Goal: Transaction & Acquisition: Purchase product/service

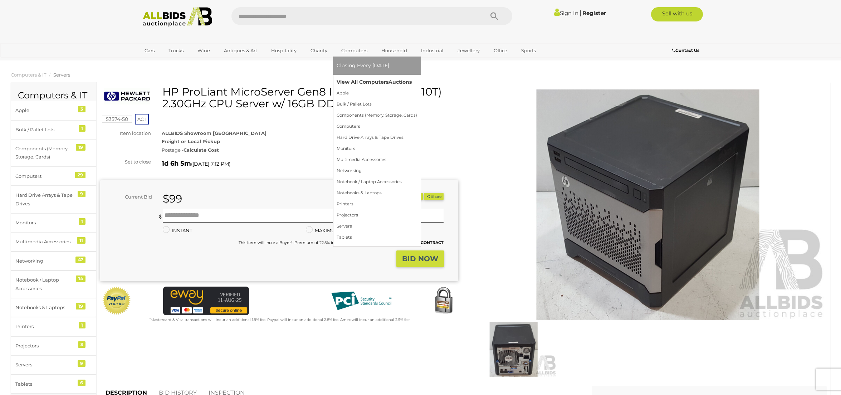
click at [379, 83] on link "View All Computers Auctions" at bounding box center [377, 82] width 81 height 11
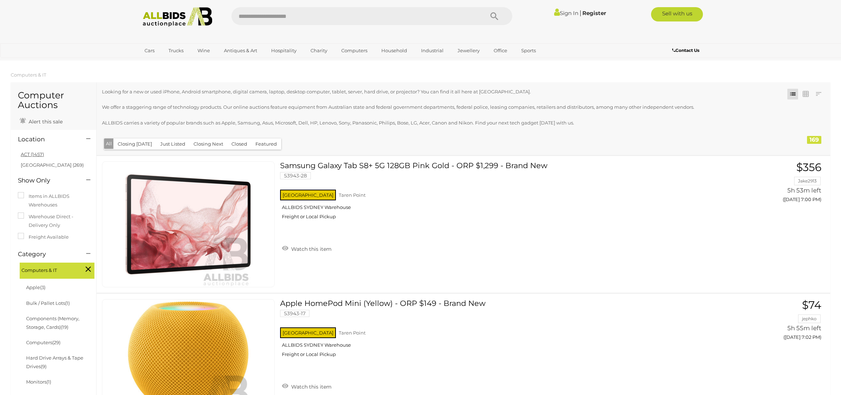
click at [31, 156] on link "ACT (1457)" at bounding box center [32, 154] width 23 height 6
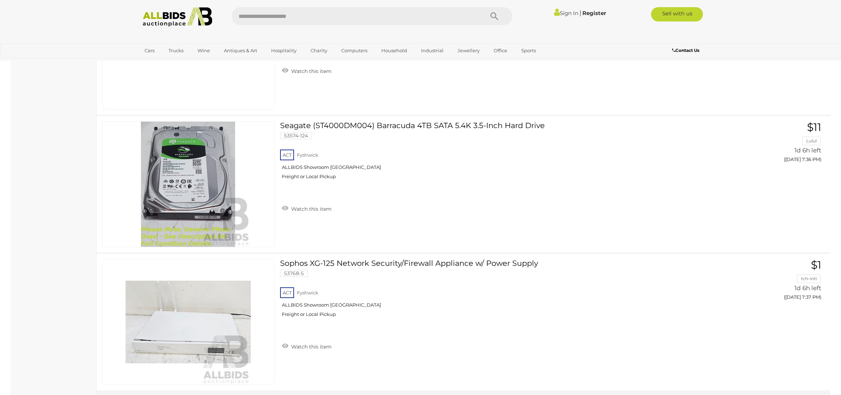
scroll to position [6752, 0]
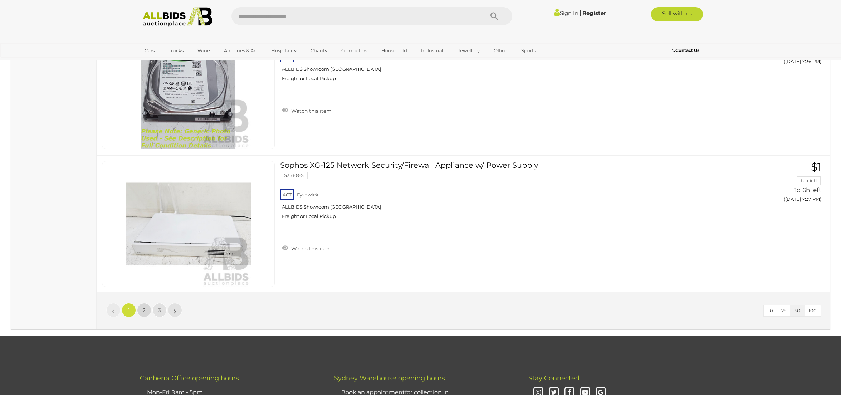
click at [146, 310] on link "2" at bounding box center [144, 310] width 14 height 14
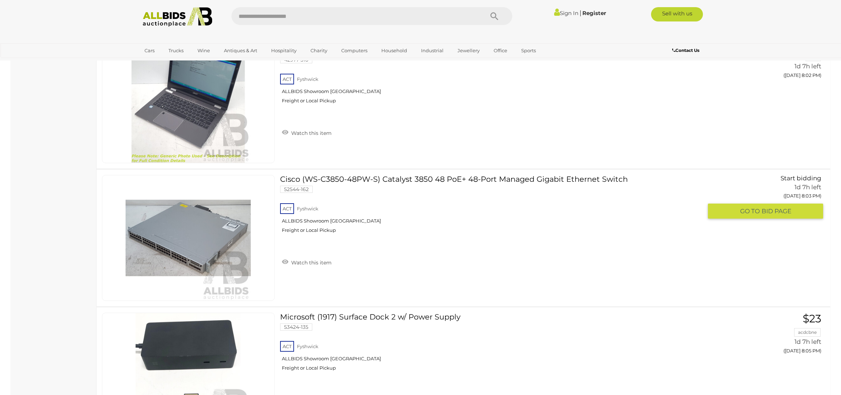
scroll to position [3299, 0]
